Goal: Task Accomplishment & Management: Manage account settings

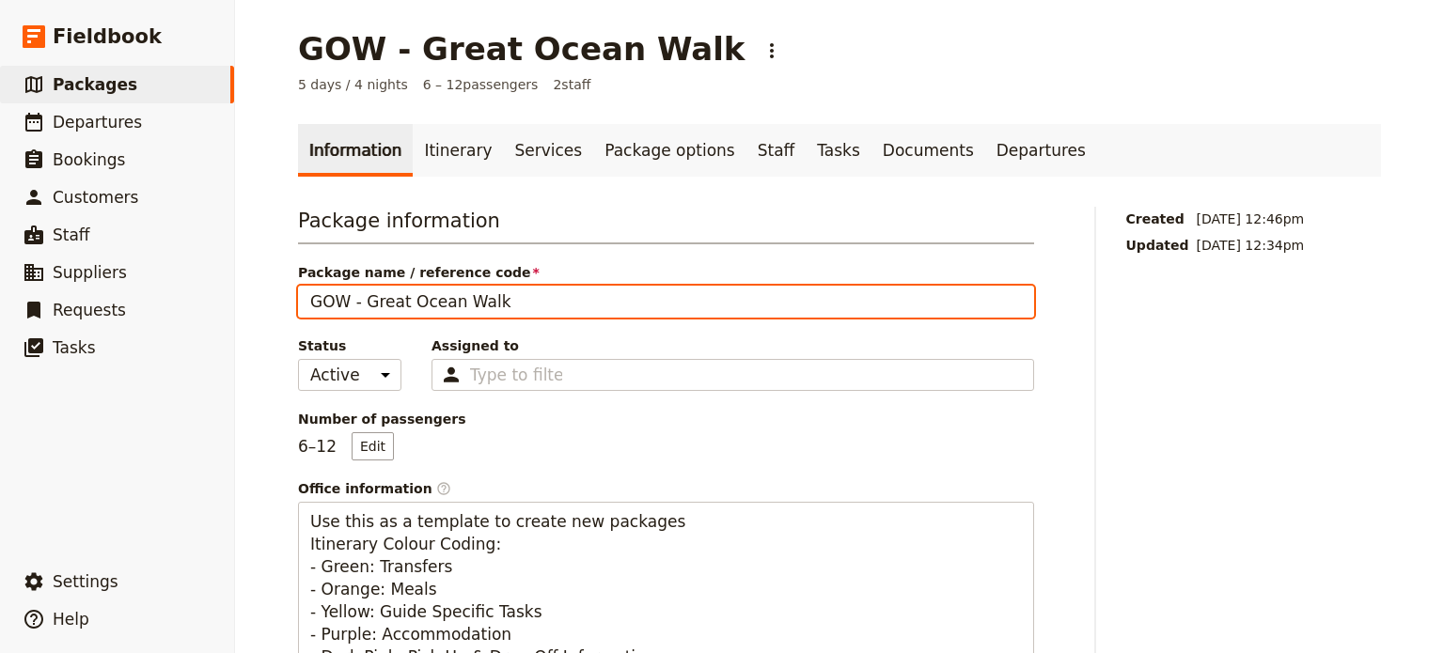
drag, startPoint x: 556, startPoint y: 300, endPoint x: 242, endPoint y: 292, distance: 314.1
click at [242, 292] on div "GOW - Great Ocean Walk ​ 5 days / 4 nights 6 – 12 passengers 2 staff Informatio…" at bounding box center [839, 326] width 1209 height 653
type input "[GEOGRAPHIC_DATA]"
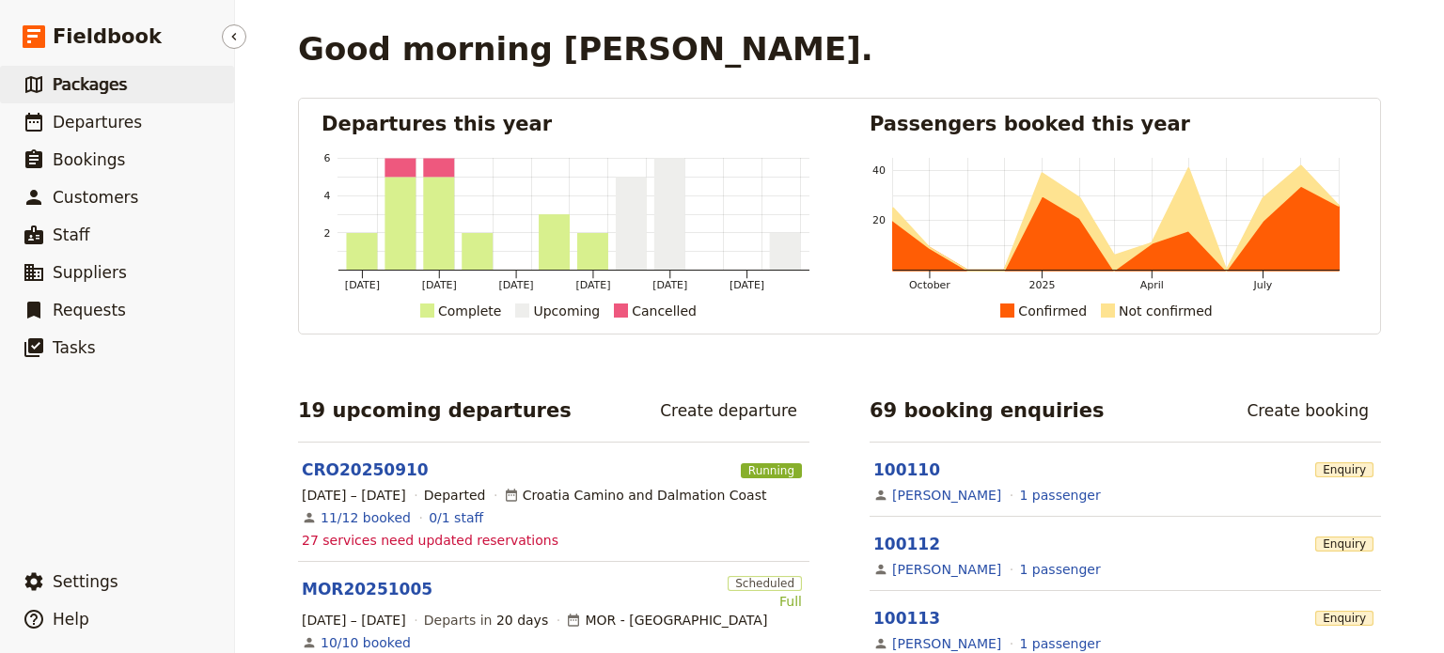
click at [98, 89] on span "Packages" at bounding box center [90, 84] width 74 height 19
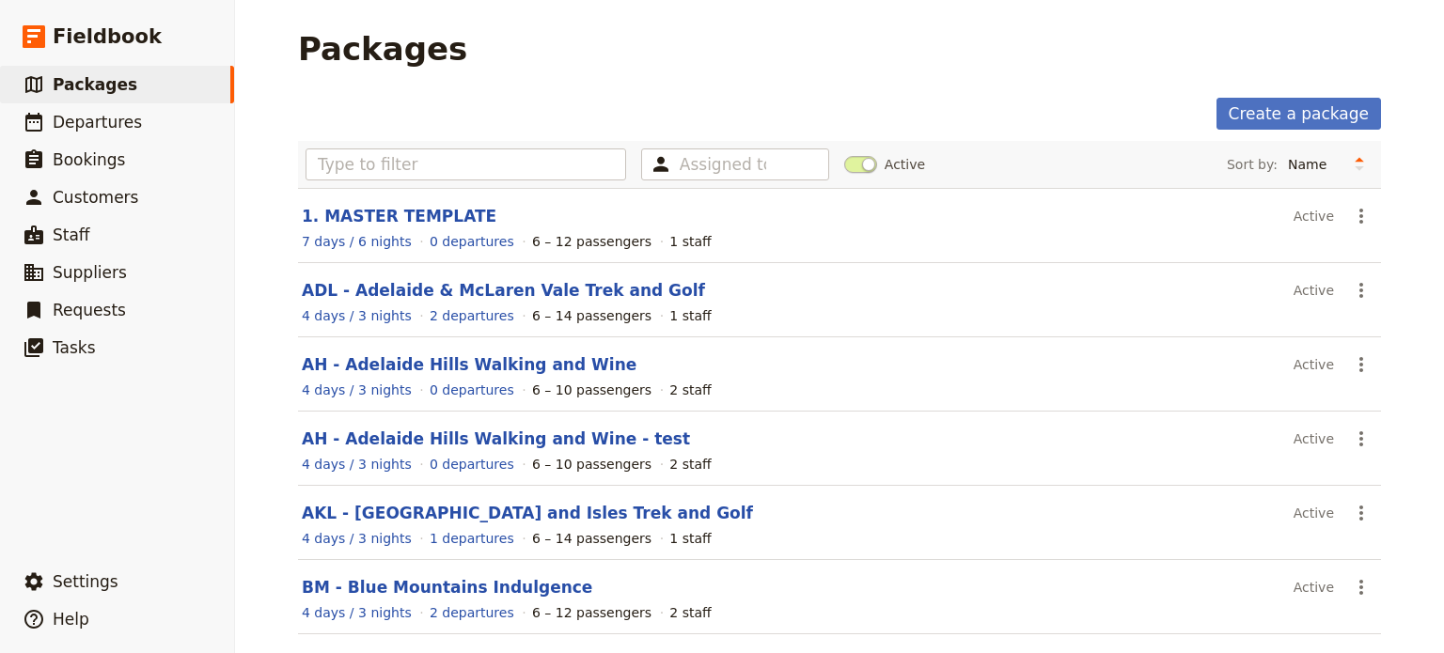
drag, startPoint x: 510, startPoint y: 137, endPoint x: 500, endPoint y: 147, distance: 13.3
click at [509, 137] on div "Create a package Assigned to Active Sort by: Name Number of departures Duration…" at bounding box center [839, 546] width 1083 height 896
click at [494, 153] on input "text" at bounding box center [466, 165] width 321 height 32
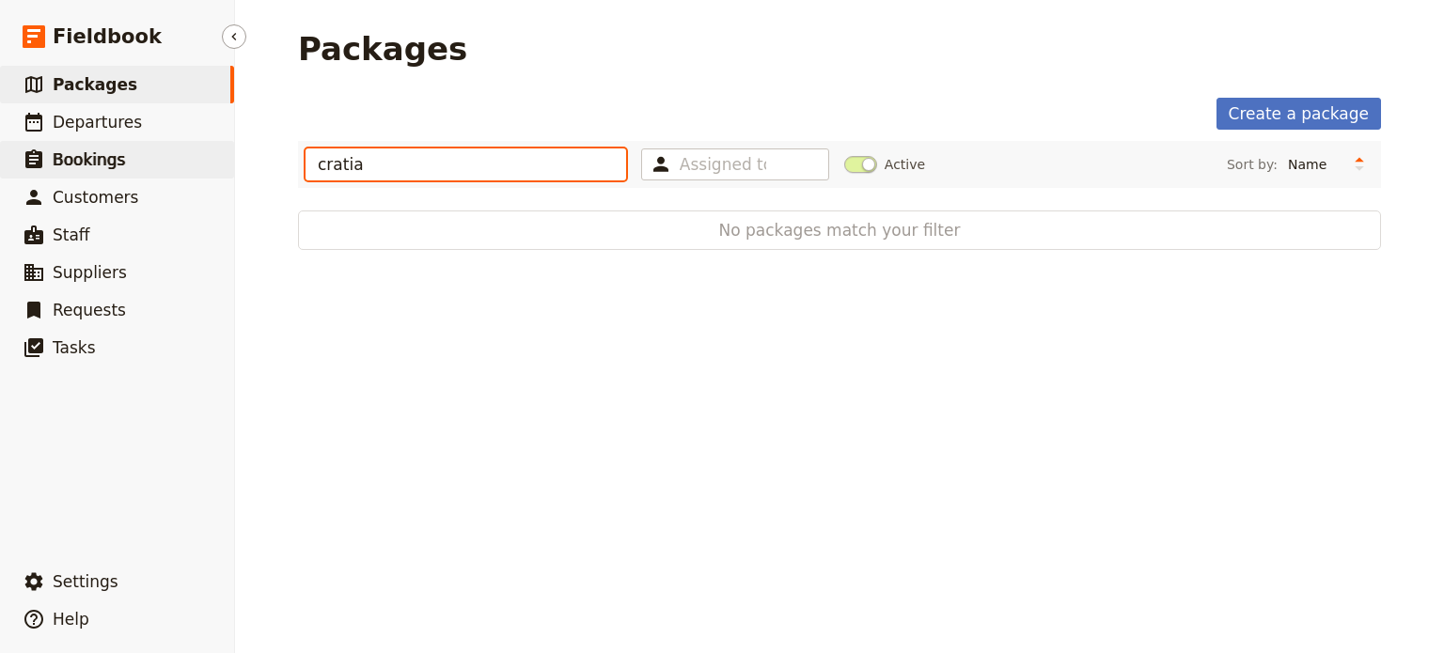
drag, startPoint x: 412, startPoint y: 172, endPoint x: 199, endPoint y: 167, distance: 212.5
click at [204, 172] on div "Fieldbook ​ ​ Fieldbook ​ ​ Packages ​ Departures ​ Bookings ​ Customers ​ Staf…" at bounding box center [722, 326] width 1444 height 653
type input "croatia"
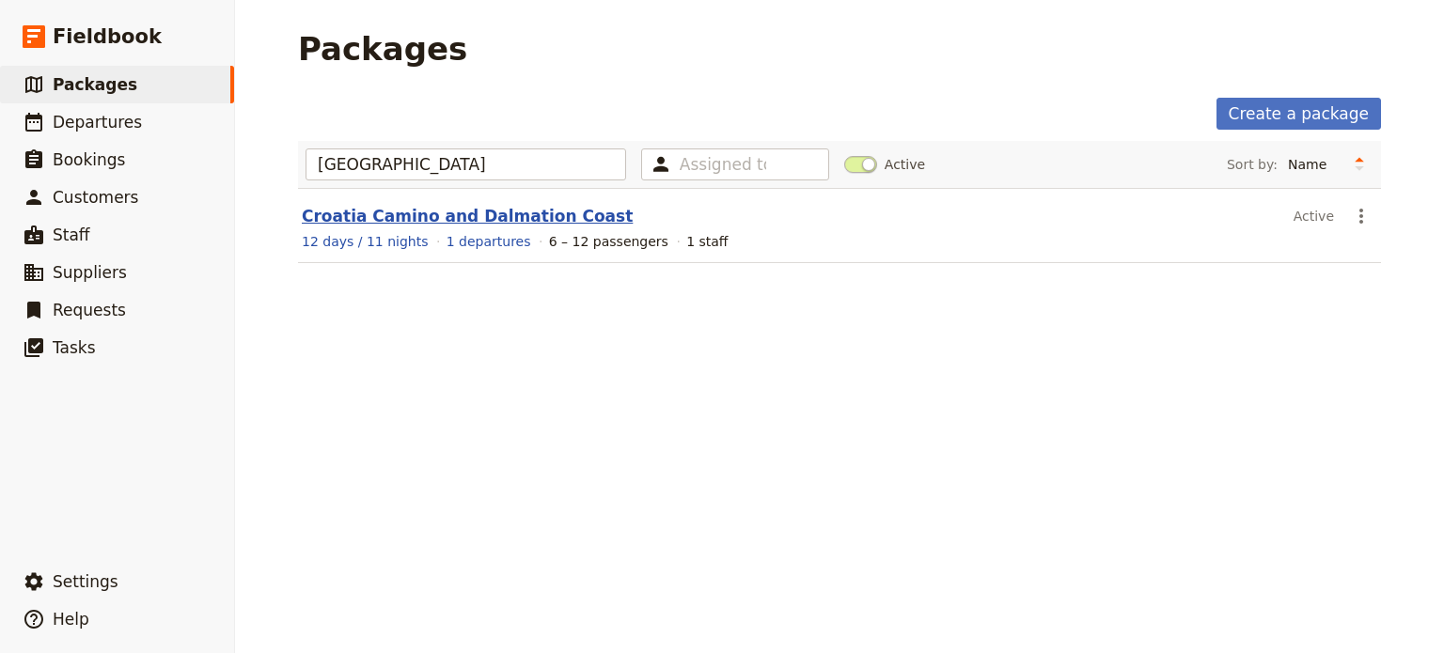
click at [351, 219] on link "Croatia Camino and Dalmation Coast" at bounding box center [467, 216] width 331 height 19
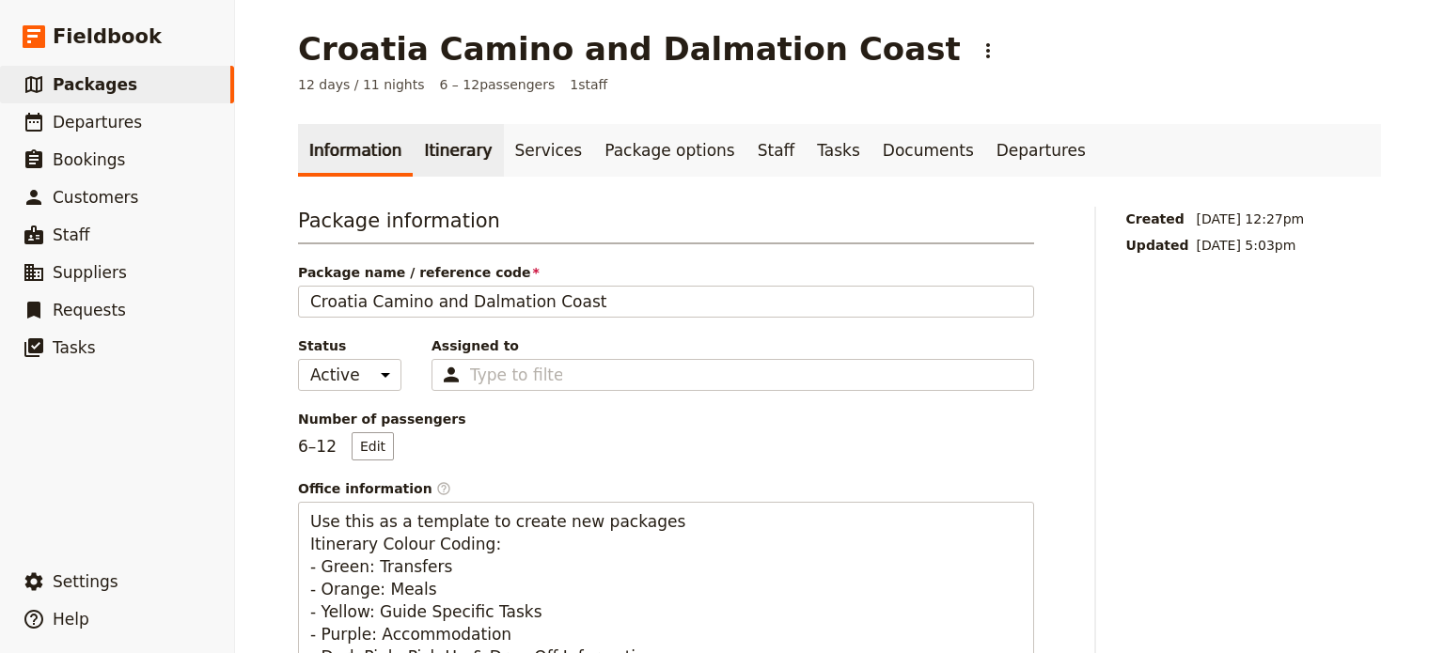
click at [432, 161] on link "Itinerary" at bounding box center [458, 150] width 90 height 53
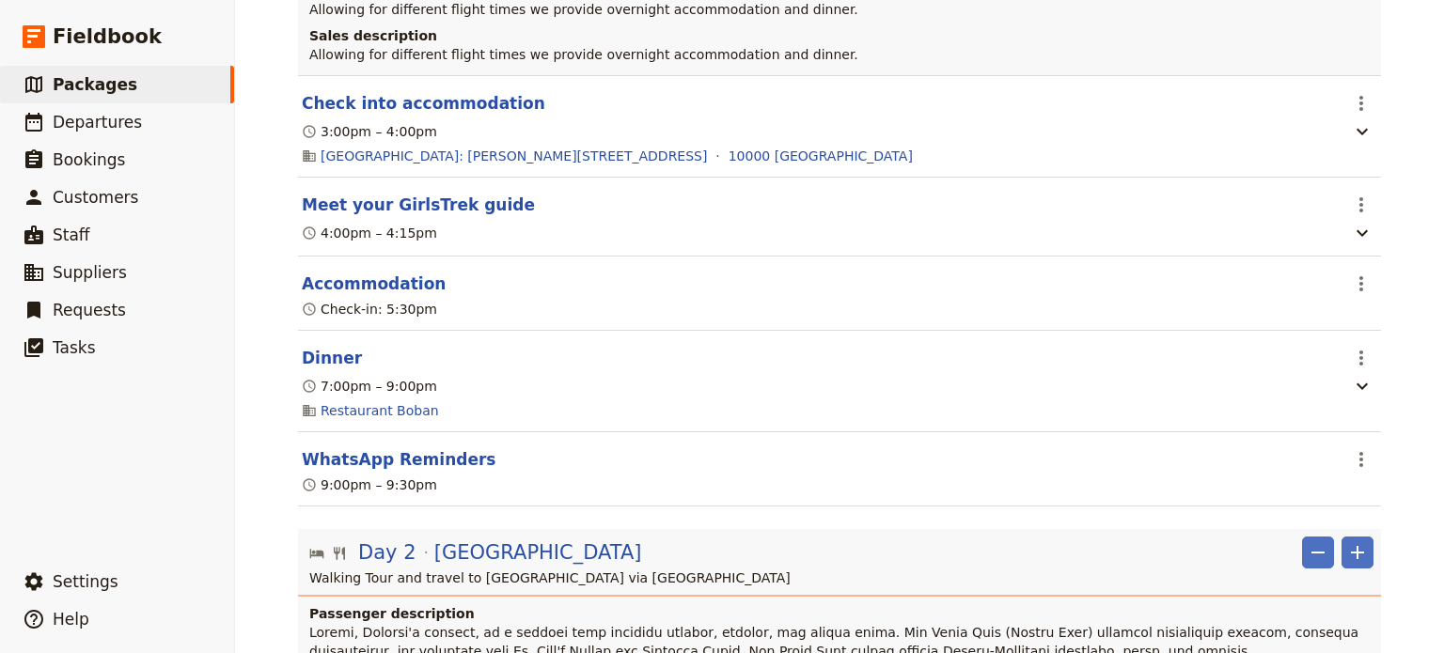
scroll to position [752, 0]
